Goal: Navigation & Orientation: Find specific page/section

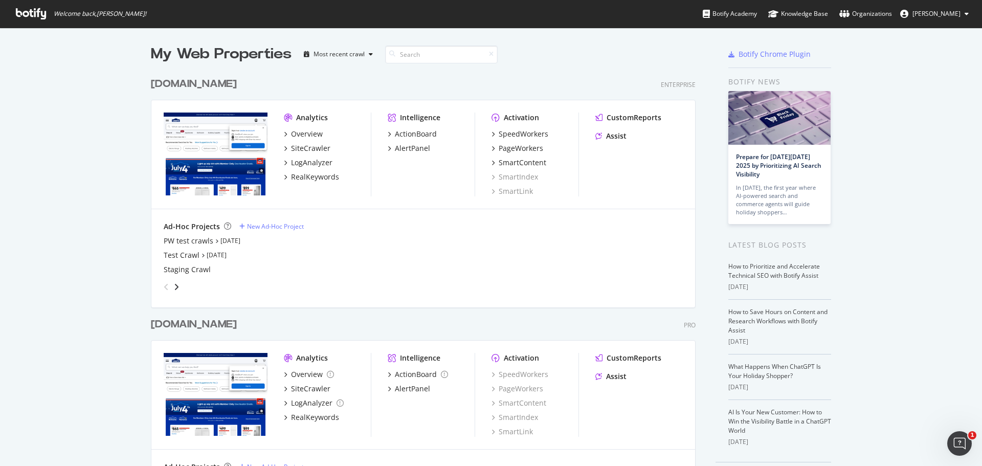
click at [207, 86] on div "[DOMAIN_NAME]" at bounding box center [194, 84] width 86 height 15
